Goal: Check status: Check status

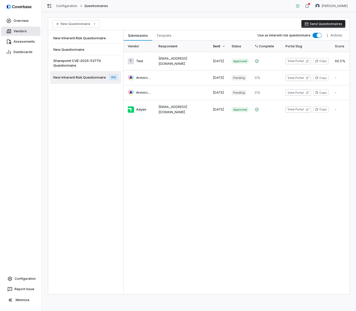
click at [24, 33] on link "Vendors" at bounding box center [20, 31] width 39 height 9
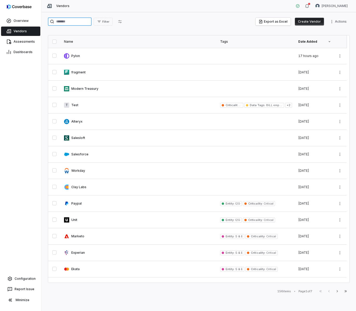
click at [84, 19] on input "search" at bounding box center [70, 21] width 44 height 8
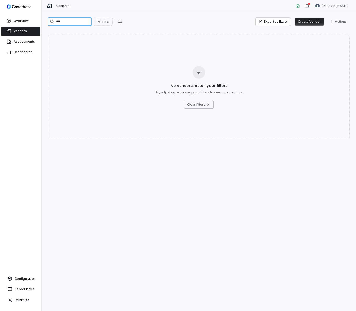
click at [81, 19] on input "***" at bounding box center [70, 21] width 44 height 8
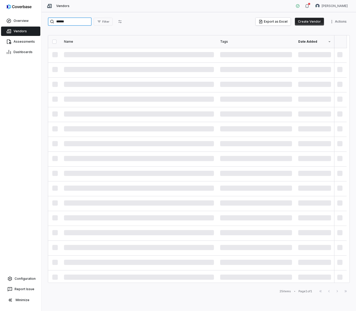
type input "******"
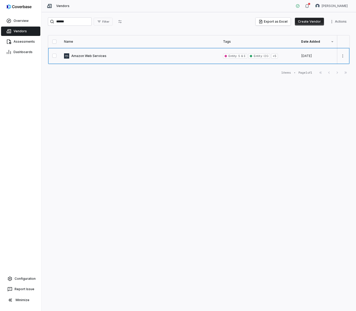
click at [93, 56] on link at bounding box center [140, 56] width 159 height 16
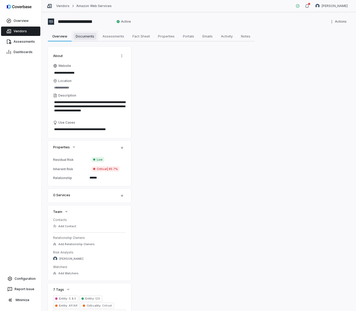
click at [83, 38] on span "Documents" at bounding box center [85, 36] width 23 height 7
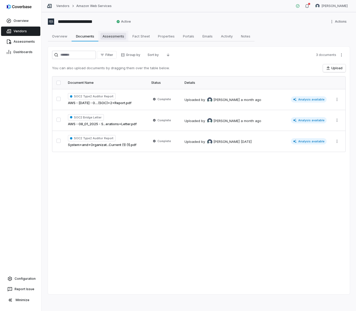
click at [111, 36] on span "Assessments" at bounding box center [113, 36] width 26 height 7
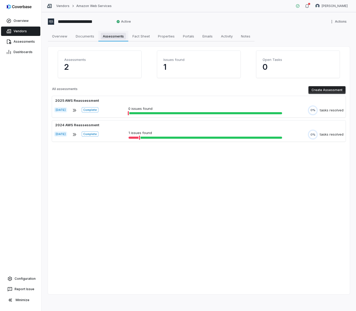
click at [101, 37] on span "Assessments" at bounding box center [113, 36] width 25 height 7
click at [143, 37] on span "Fact Sheet" at bounding box center [141, 36] width 22 height 7
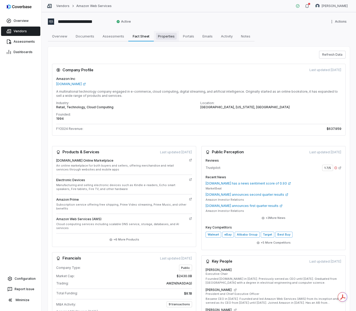
click at [167, 38] on span "Properties" at bounding box center [166, 36] width 21 height 7
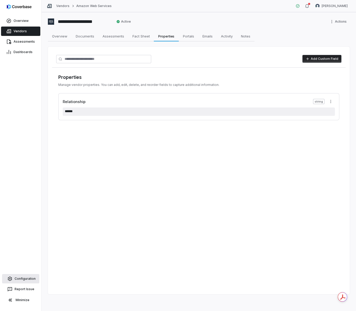
click at [17, 277] on link "Configuration" at bounding box center [20, 278] width 37 height 9
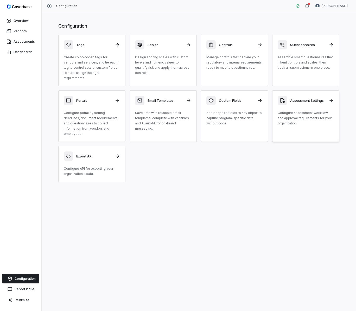
click at [291, 110] on p "Configure assessment workflow and approval requirements for your organization." at bounding box center [305, 118] width 56 height 16
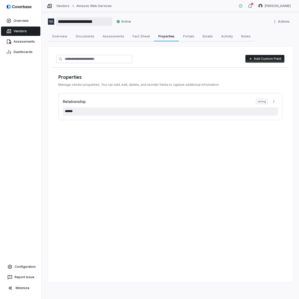
click at [72, 22] on input "**********" at bounding box center [84, 21] width 56 height 8
click at [63, 34] on span "Overview" at bounding box center [60, 36] width 20 height 7
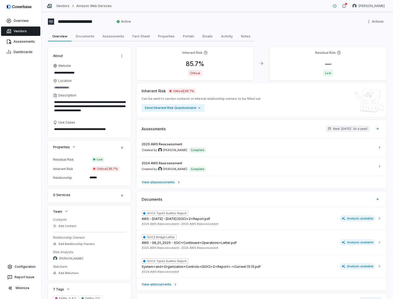
type textarea "*"
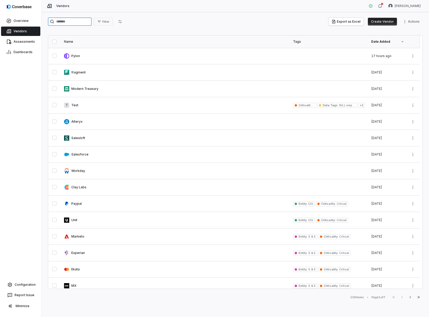
click at [74, 22] on input "search" at bounding box center [70, 21] width 44 height 8
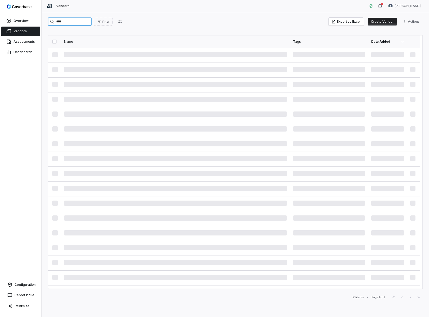
type input "****"
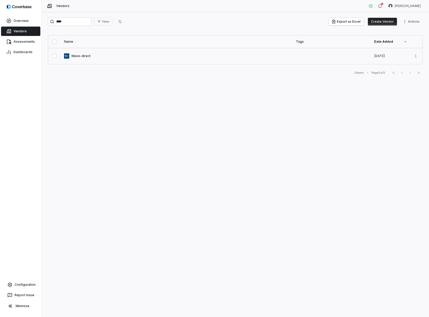
click at [81, 54] on link at bounding box center [177, 56] width 232 height 16
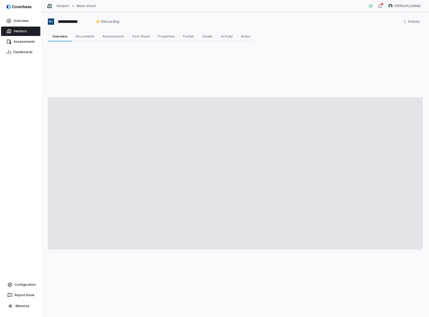
type textarea "*"
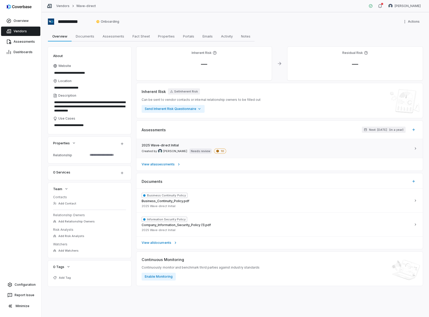
click at [268, 148] on div "2025 Wave-direct Initial Created by Hammed Bakare Needs review 10" at bounding box center [275, 148] width 269 height 10
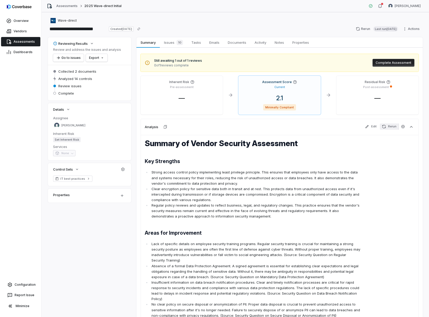
click at [384, 126] on button "Rerun" at bounding box center [388, 126] width 19 height 6
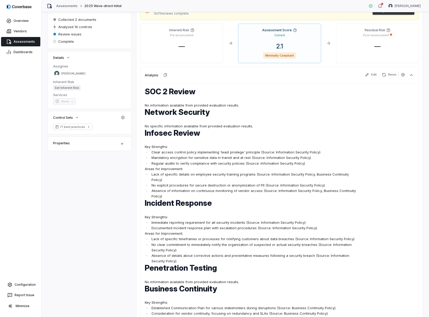
scroll to position [50, 0]
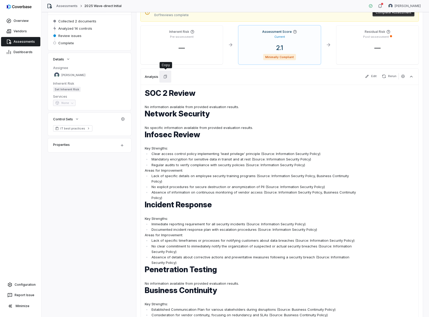
click at [165, 78] on icon "button" at bounding box center [165, 76] width 4 height 4
